Goal: Information Seeking & Learning: Learn about a topic

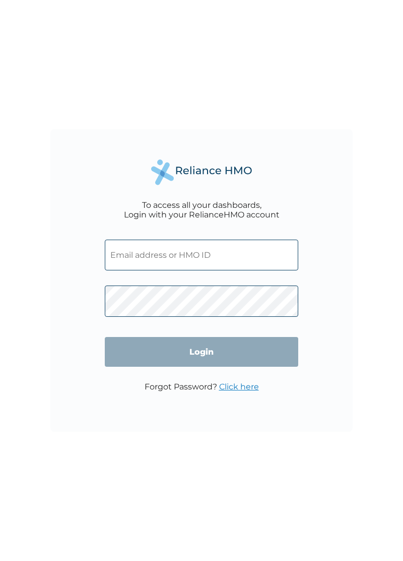
click at [170, 259] on input "text" at bounding box center [202, 254] width 194 height 31
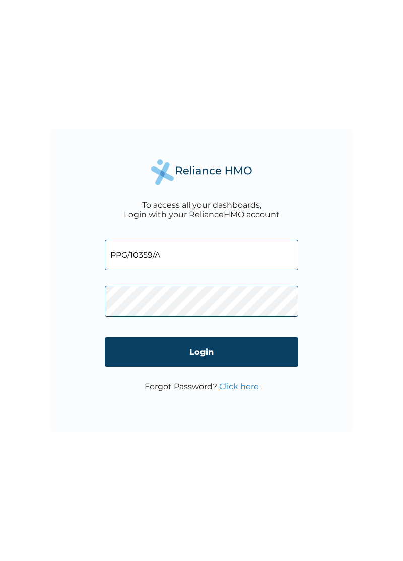
type input "PPG/10359/A"
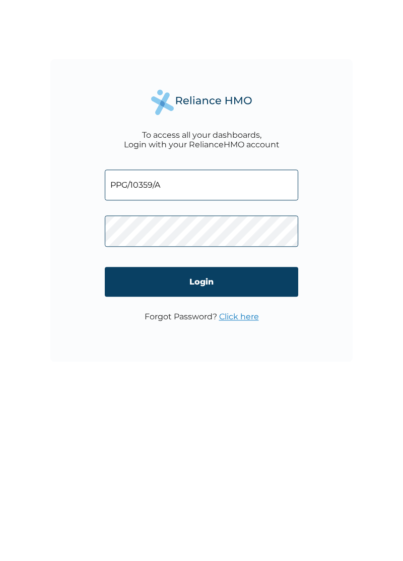
click at [207, 353] on input "Login" at bounding box center [202, 352] width 194 height 30
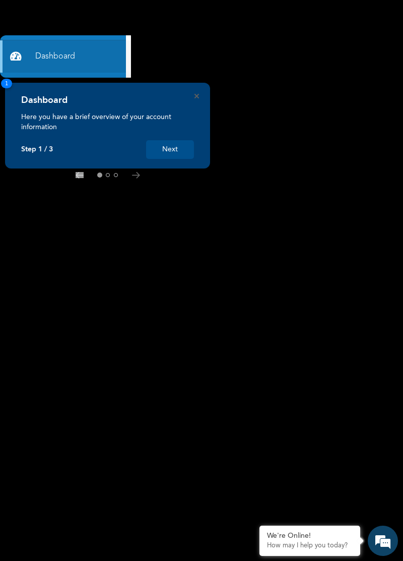
click at [160, 142] on button "Next" at bounding box center [170, 149] width 48 height 19
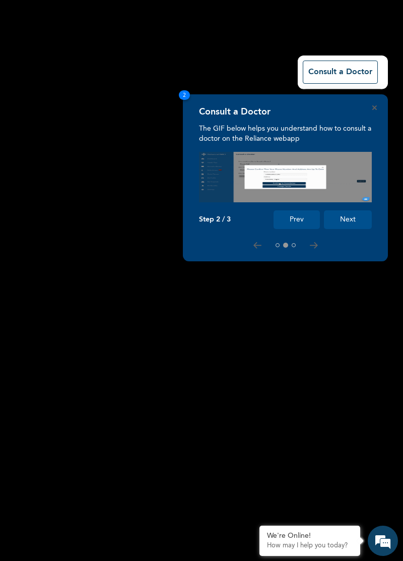
click at [352, 225] on button "Next" at bounding box center [348, 219] width 48 height 19
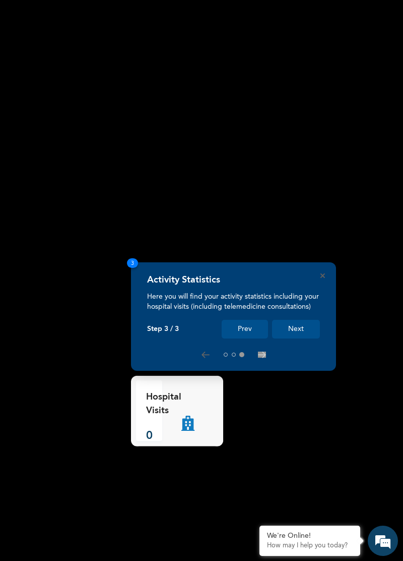
click at [297, 337] on button "Next" at bounding box center [296, 329] width 48 height 19
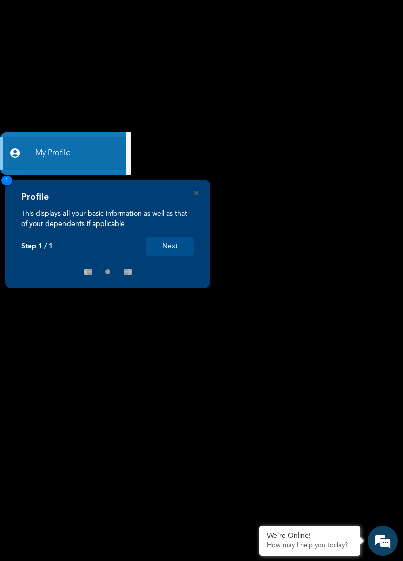
click at [169, 248] on button "Next" at bounding box center [170, 246] width 48 height 19
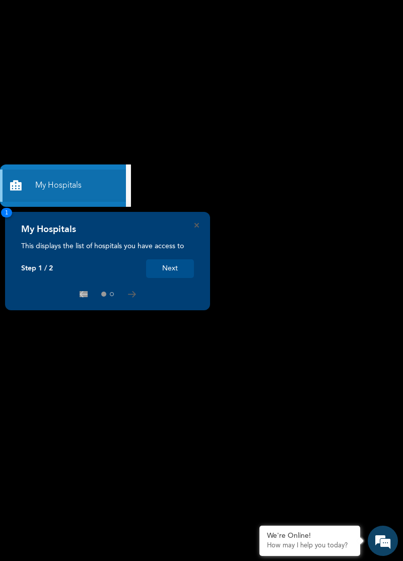
click at [161, 272] on button "Next" at bounding box center [170, 268] width 48 height 19
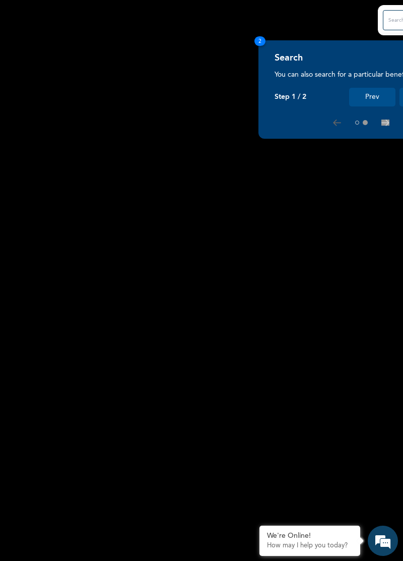
click at [379, 100] on button "Prev" at bounding box center [372, 97] width 46 height 19
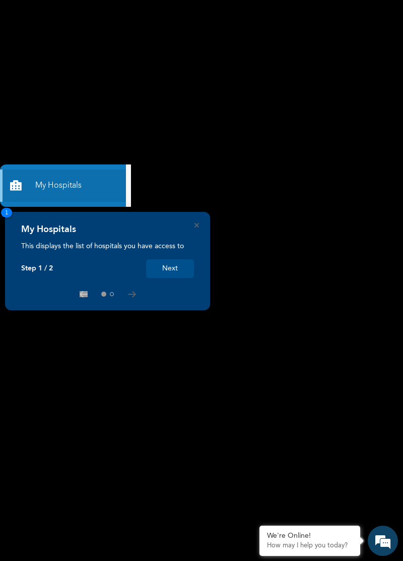
click at [170, 267] on button "Next" at bounding box center [170, 268] width 48 height 19
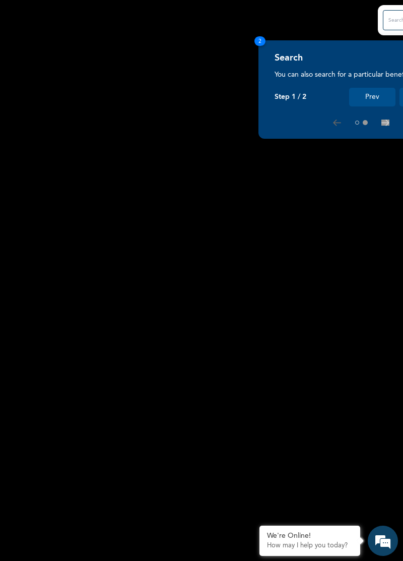
click at [385, 539] on em at bounding box center [382, 540] width 27 height 27
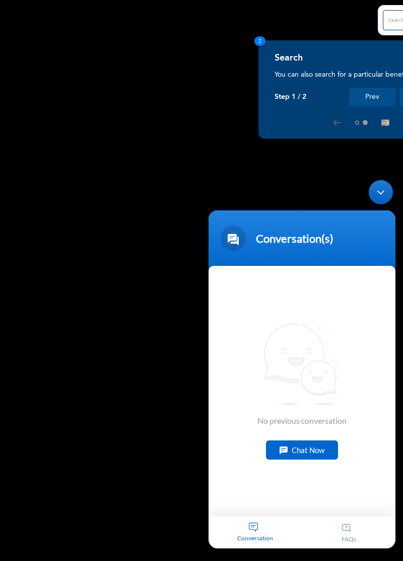
click at [388, 189] on div "Minimize live chat window" at bounding box center [381, 192] width 24 height 24
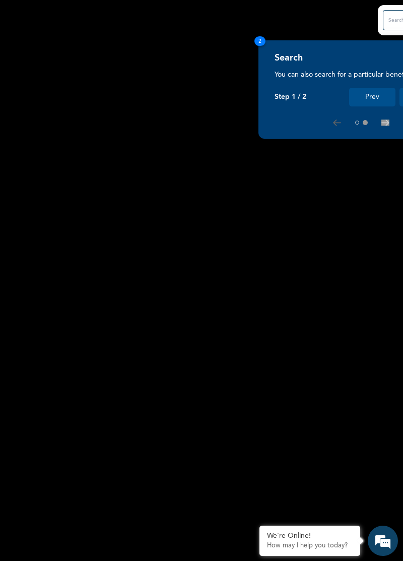
click at [343, 74] on p "You can also search for a particular benefit here" at bounding box center [361, 75] width 173 height 10
click at [383, 104] on button "Prev" at bounding box center [372, 97] width 46 height 19
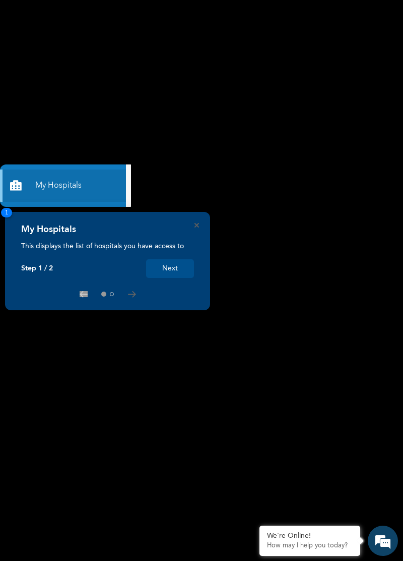
click at [170, 263] on button "Next" at bounding box center [170, 268] width 48 height 19
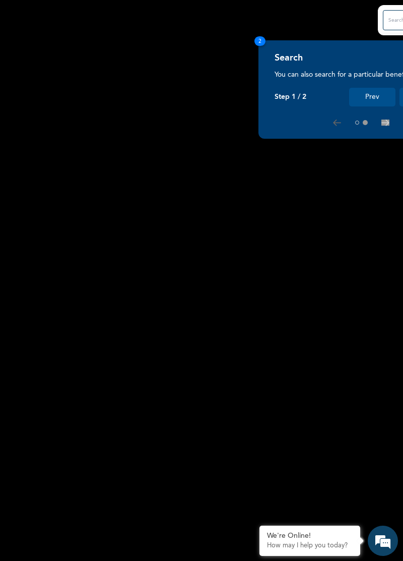
click at [377, 96] on button "Prev" at bounding box center [372, 97] width 46 height 19
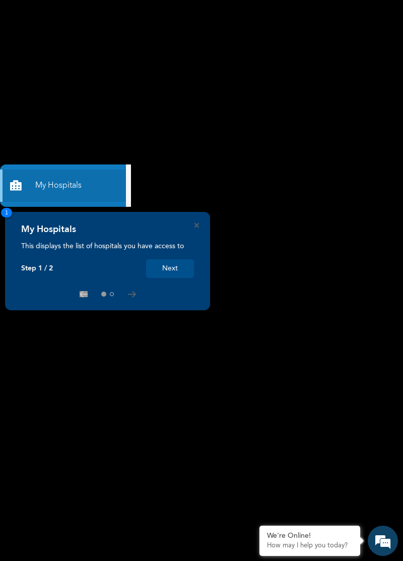
click at [170, 271] on button "Next" at bounding box center [170, 268] width 48 height 19
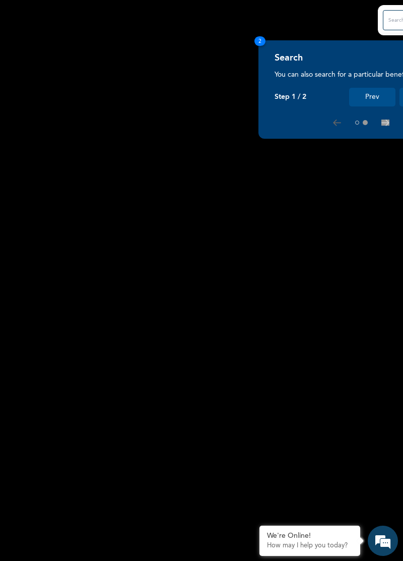
click at [300, 76] on p "You can also search for a particular benefit here" at bounding box center [361, 75] width 173 height 10
click at [335, 122] on icon at bounding box center [337, 122] width 8 height 7
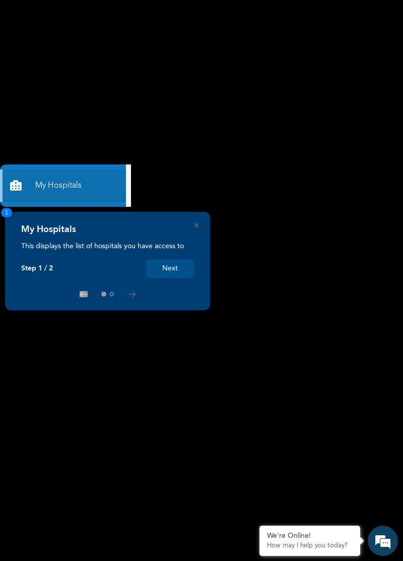
click at [177, 261] on button "Next" at bounding box center [170, 268] width 48 height 19
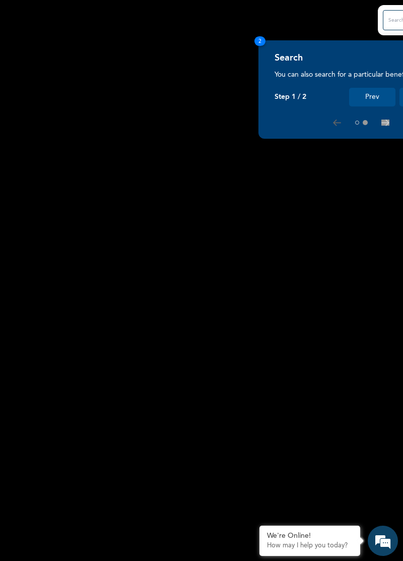
click at [323, 75] on p "You can also search for a particular benefit here" at bounding box center [361, 75] width 173 height 10
click at [298, 80] on div "Search You can also search for a particular benefit here Step 1 / 2 Prev Next" at bounding box center [361, 79] width 173 height 54
click at [286, 56] on h4 "Search" at bounding box center [289, 57] width 28 height 11
click at [298, 53] on h4 "Search" at bounding box center [289, 57] width 28 height 11
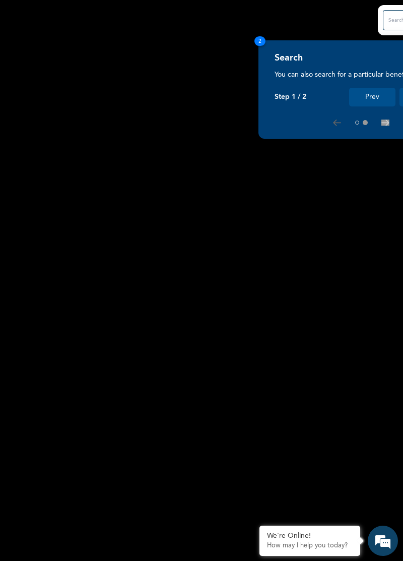
click at [336, 73] on p "You can also search for a particular benefit here" at bounding box center [361, 75] width 173 height 10
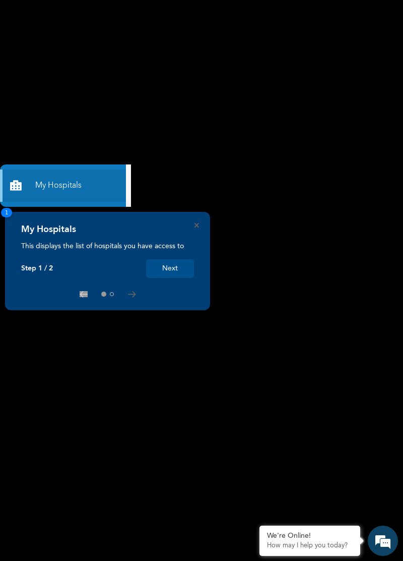
click at [172, 269] on button "Next" at bounding box center [170, 268] width 48 height 19
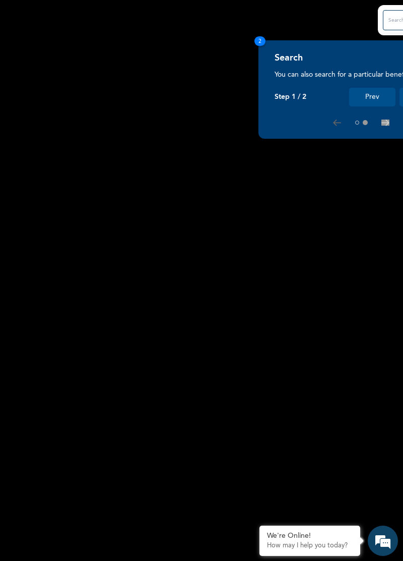
click at [370, 74] on p "You can also search for a particular benefit here" at bounding box center [361, 75] width 173 height 10
click at [311, 78] on p "You can also search for a particular benefit here" at bounding box center [361, 75] width 173 height 10
click at [308, 84] on div "Search You can also search for a particular benefit here Step 1 / 2 Prev Next" at bounding box center [361, 79] width 173 height 54
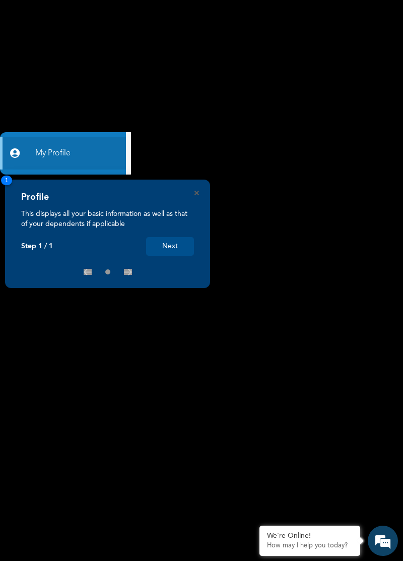
click at [173, 244] on button "Next" at bounding box center [170, 246] width 48 height 19
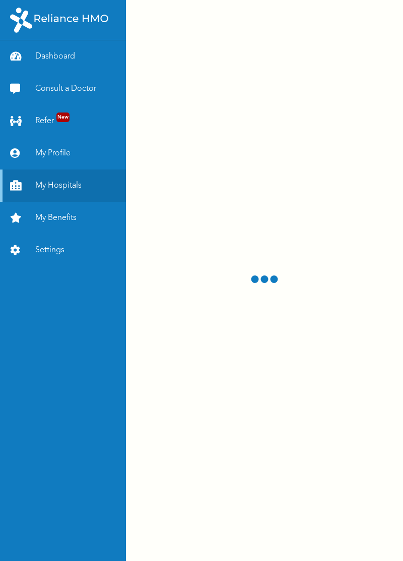
click at [55, 157] on link "My Profile" at bounding box center [63, 153] width 126 height 32
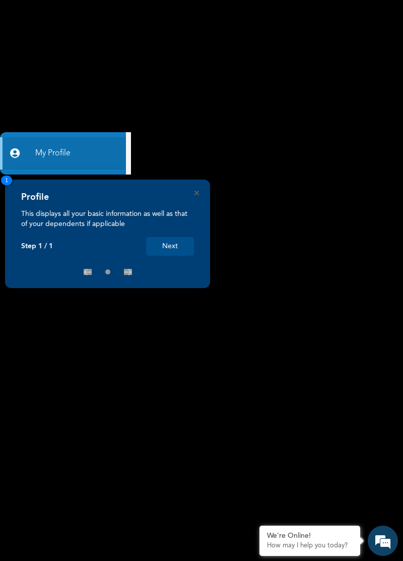
click at [170, 246] on button "Next" at bounding box center [170, 246] width 48 height 19
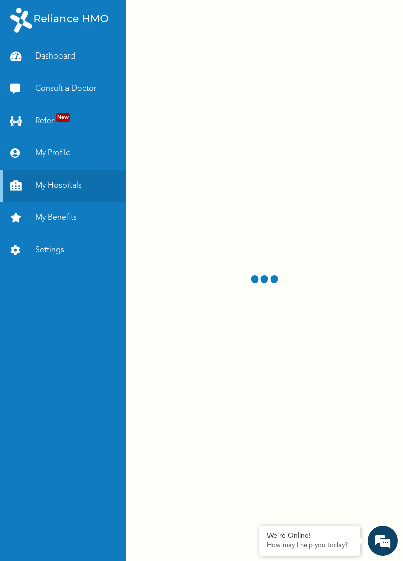
click at [55, 224] on link "My Benefits" at bounding box center [63, 218] width 126 height 32
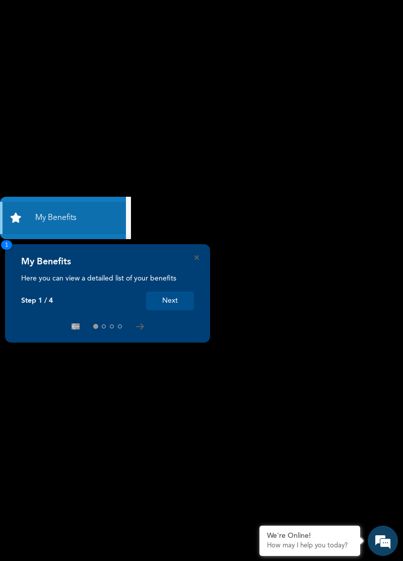
click at [59, 218] on link "My Benefits" at bounding box center [63, 218] width 126 height 32
click at [47, 225] on link "My Benefits" at bounding box center [63, 218] width 126 height 32
click at [53, 218] on link "My Benefits" at bounding box center [63, 218] width 126 height 32
click at [169, 301] on button "Next" at bounding box center [170, 300] width 48 height 19
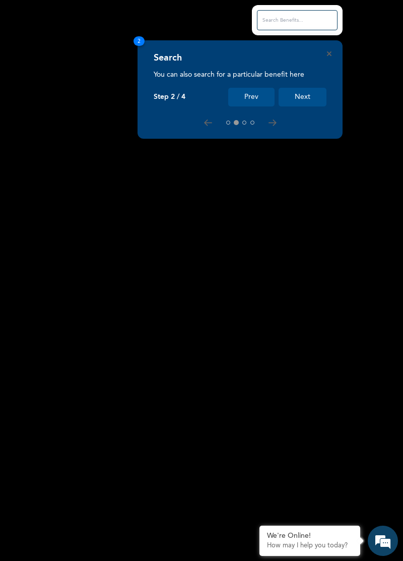
click at [305, 95] on button "Next" at bounding box center [303, 97] width 48 height 19
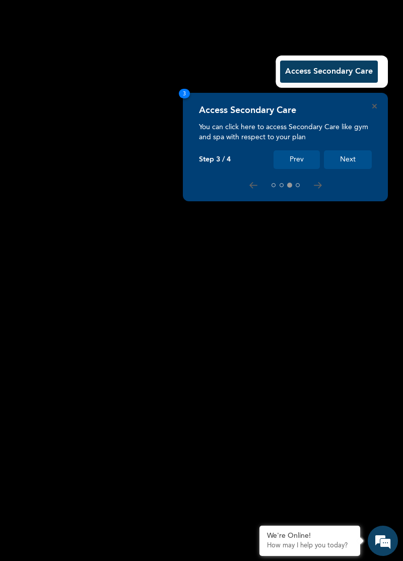
click at [345, 70] on button "Access Secondary Care" at bounding box center [329, 71] width 98 height 22
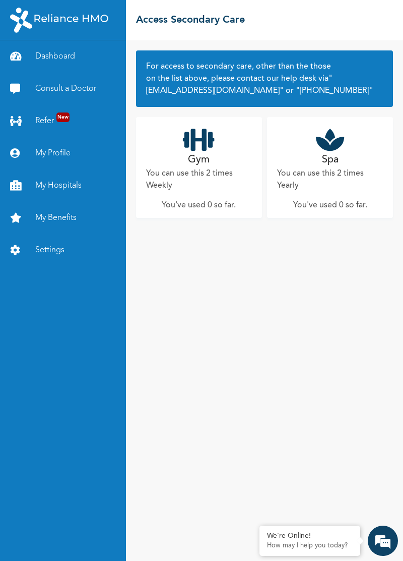
click at [55, 211] on link "My Benefits" at bounding box center [63, 218] width 126 height 32
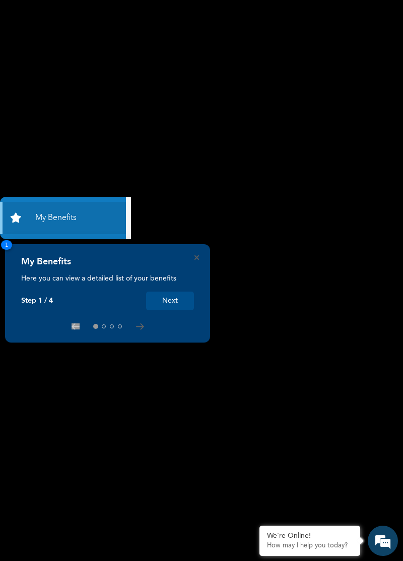
click at [63, 255] on div "My Benefits Here you can view a detailed list of your benefits Step 1 / 4 Next 1" at bounding box center [107, 293] width 205 height 98
click at [41, 262] on h4 "My Benefits" at bounding box center [46, 261] width 50 height 11
click at [40, 261] on h4 "My Benefits" at bounding box center [46, 261] width 50 height 11
click at [52, 255] on div "My Benefits Here you can view a detailed list of your benefits Step 1 / 4 Next 1" at bounding box center [107, 293] width 205 height 98
click at [52, 219] on link "My Benefits" at bounding box center [63, 218] width 126 height 32
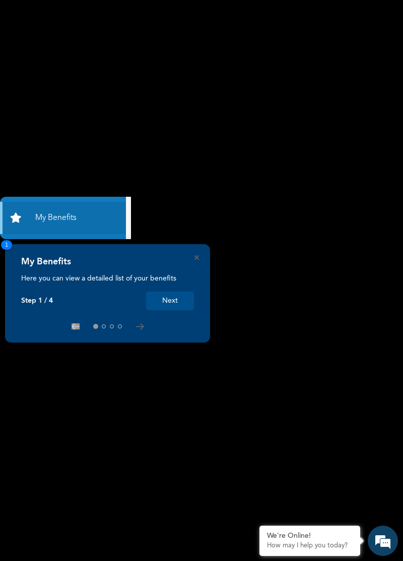
click at [68, 217] on link "My Benefits" at bounding box center [63, 218] width 126 height 32
click at [74, 223] on link "My Benefits" at bounding box center [63, 218] width 126 height 32
click at [65, 213] on link "My Benefits" at bounding box center [63, 218] width 126 height 32
click at [66, 213] on link "My Benefits" at bounding box center [63, 218] width 126 height 32
click at [169, 301] on button "Next" at bounding box center [170, 300] width 48 height 19
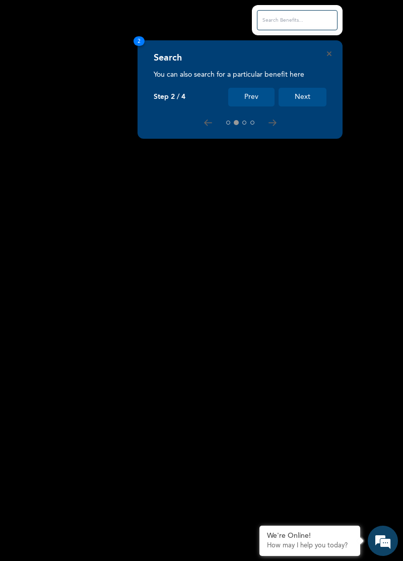
click at [274, 19] on input "text" at bounding box center [297, 20] width 81 height 20
click at [280, 22] on input "text" at bounding box center [297, 20] width 81 height 20
click at [272, 21] on input "text" at bounding box center [297, 20] width 81 height 20
click at [274, 18] on input "text" at bounding box center [297, 20] width 81 height 20
click at [273, 20] on input "text" at bounding box center [297, 20] width 81 height 20
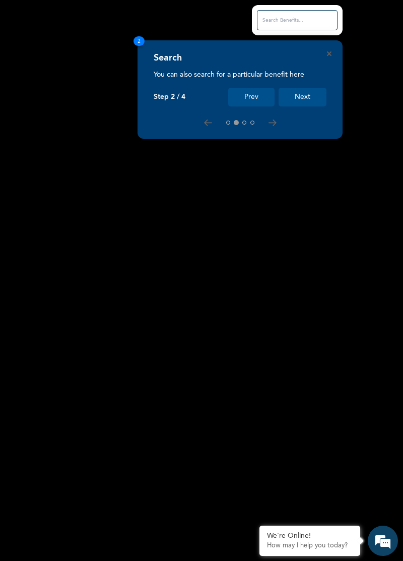
click at [266, 22] on input "text" at bounding box center [297, 20] width 81 height 20
click at [304, 97] on button "Next" at bounding box center [303, 97] width 48 height 19
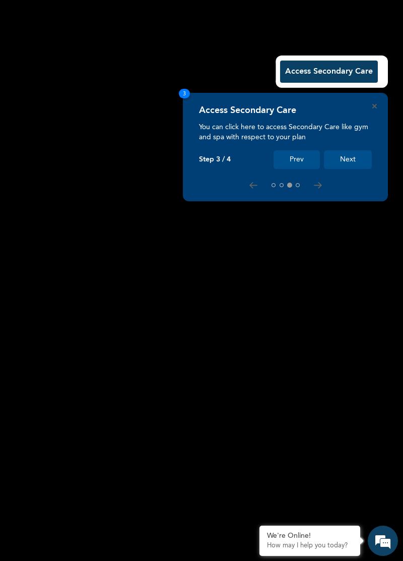
click at [351, 161] on button "Next" at bounding box center [348, 159] width 48 height 19
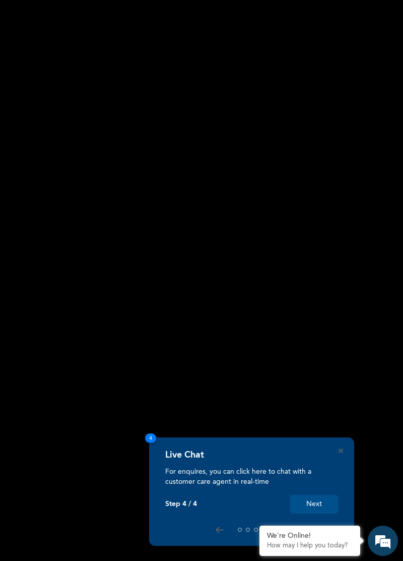
click at [313, 504] on button "Next" at bounding box center [314, 503] width 48 height 19
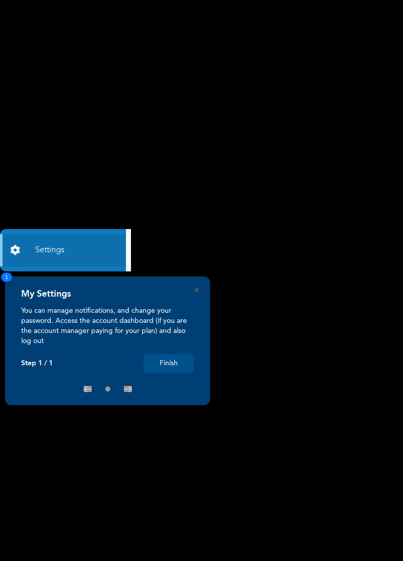
click at [172, 361] on button "Finish" at bounding box center [169, 363] width 50 height 19
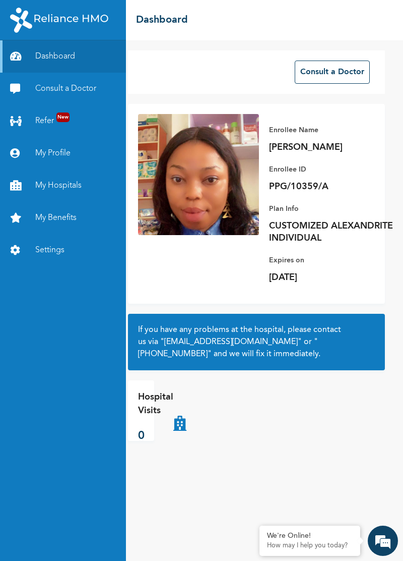
scroll to position [0, 8]
click at [56, 229] on link "My Benefits" at bounding box center [63, 218] width 126 height 32
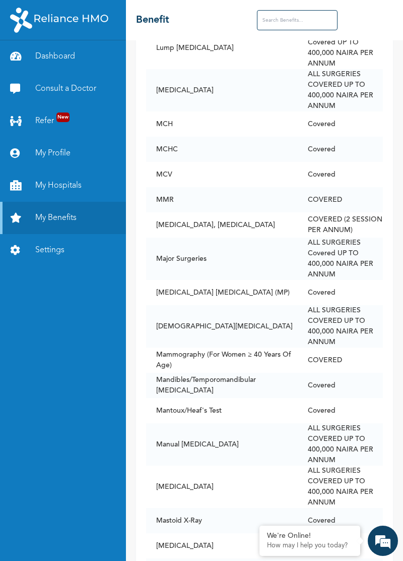
scroll to position [4668, 0]
